Goal: Task Accomplishment & Management: Complete application form

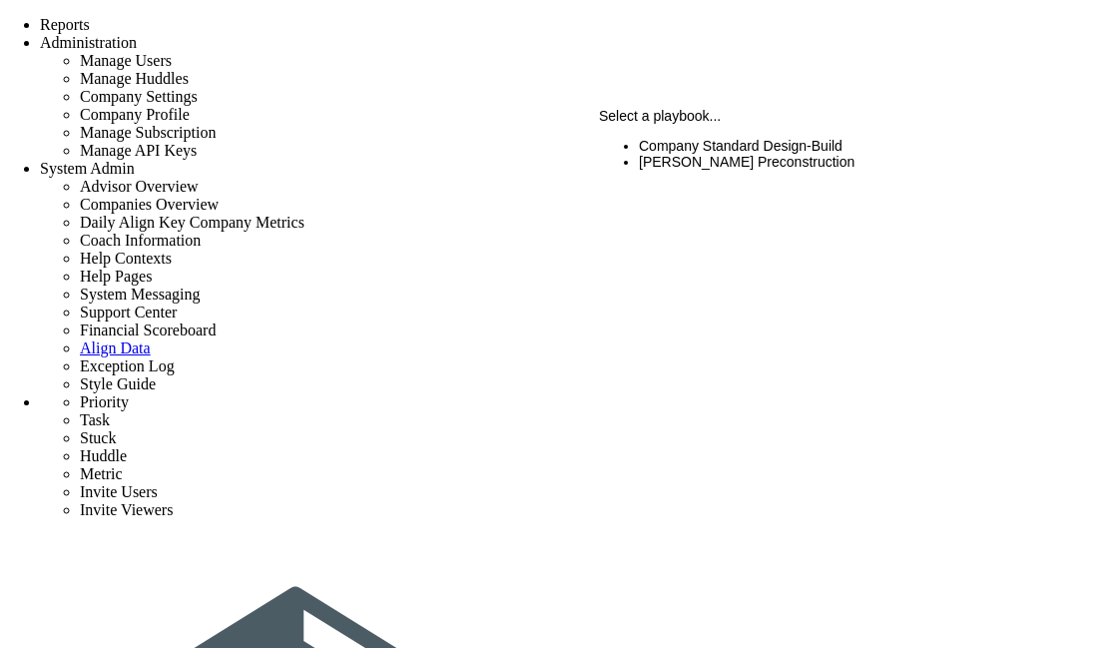
click at [807, 154] on li "Company Standard Design-Build" at bounding box center [864, 146] width 451 height 16
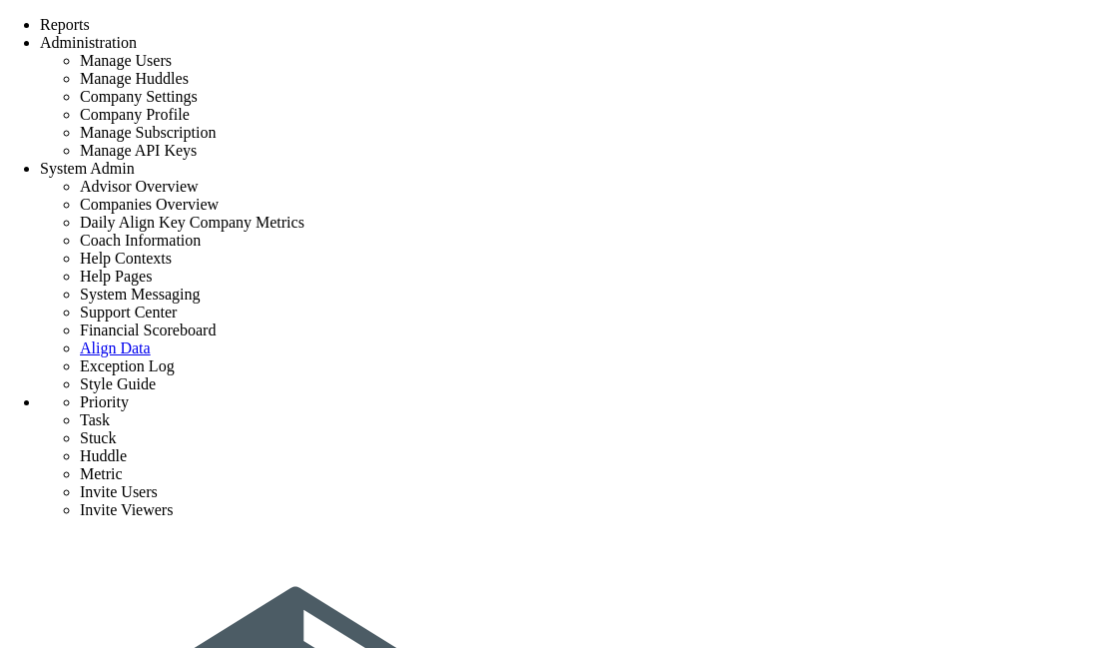
scroll to position [225, 0]
type input "s"
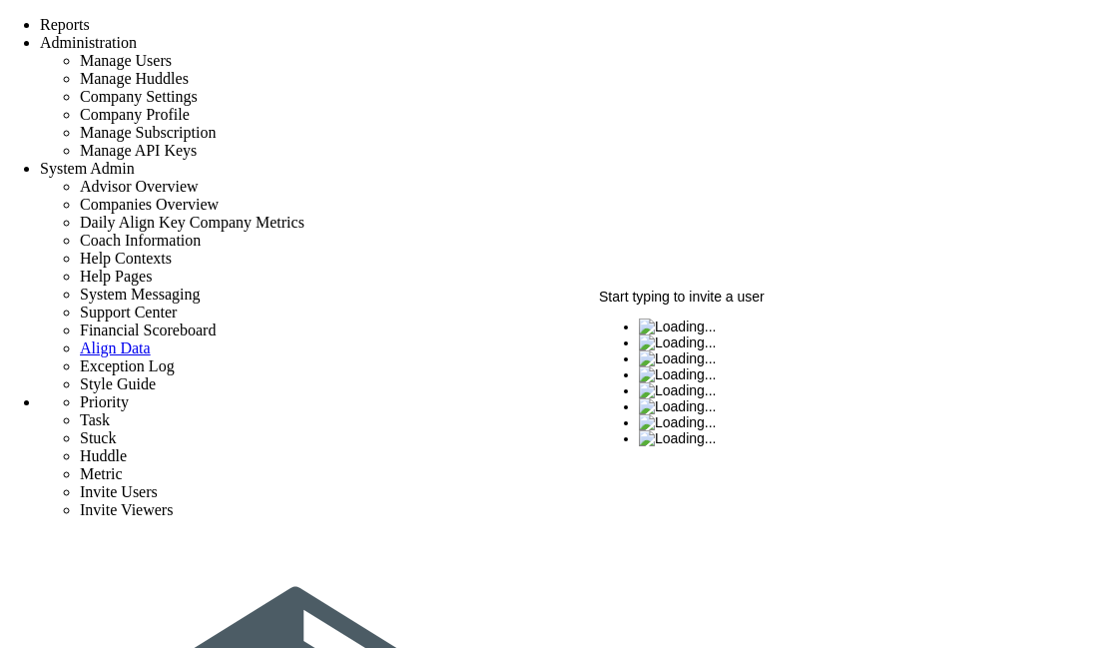
type input "a"
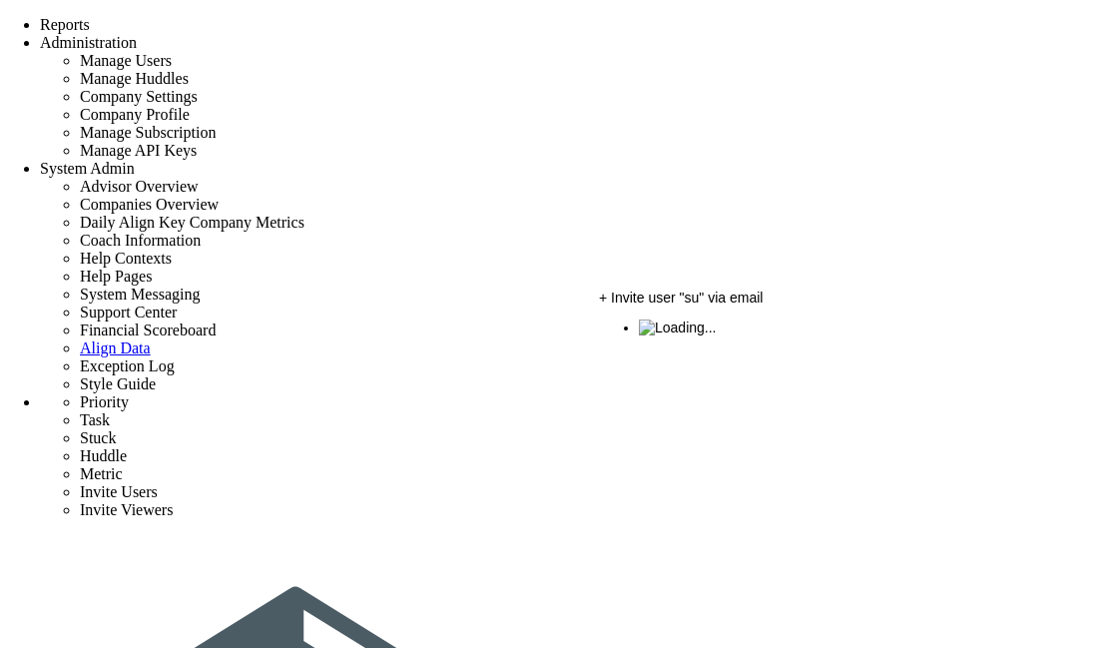
type input "su"
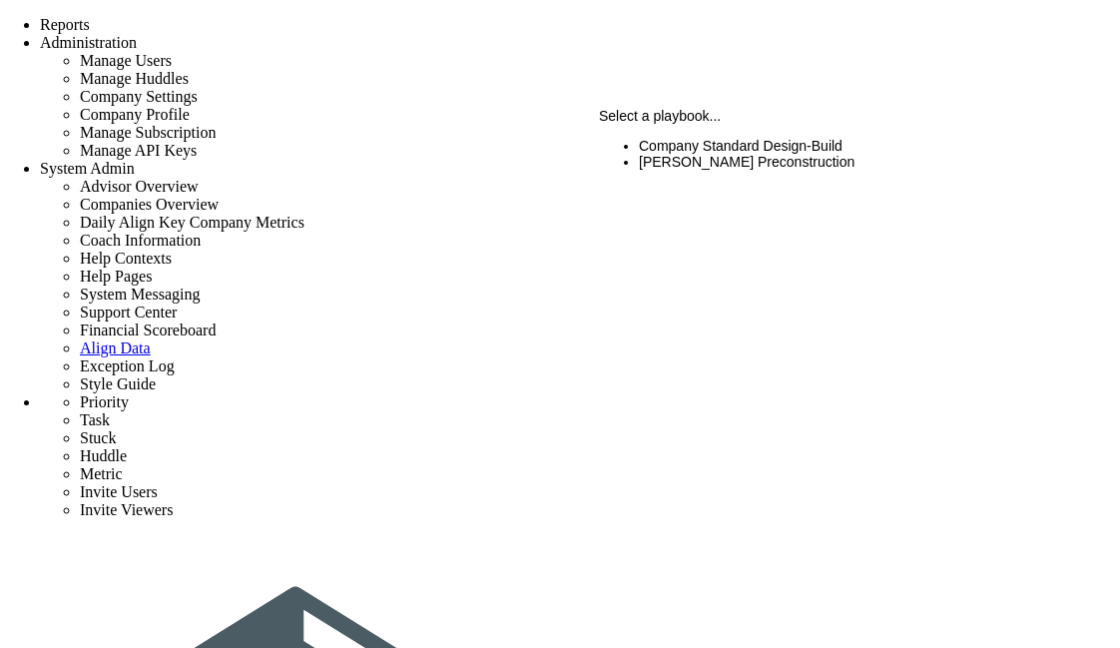
click at [747, 163] on li "CMAR Preconstruction" at bounding box center [857, 162] width 436 height 16
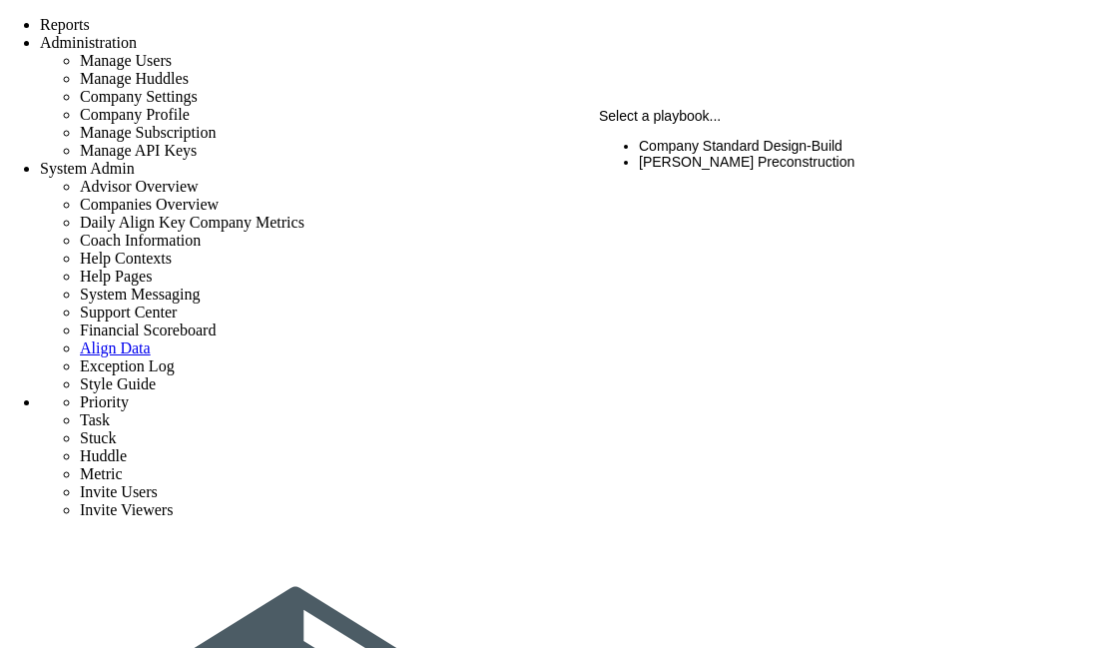
click at [777, 154] on li "Company Standard Design-Build" at bounding box center [857, 146] width 436 height 16
